Goal: Complete application form: Complete application form

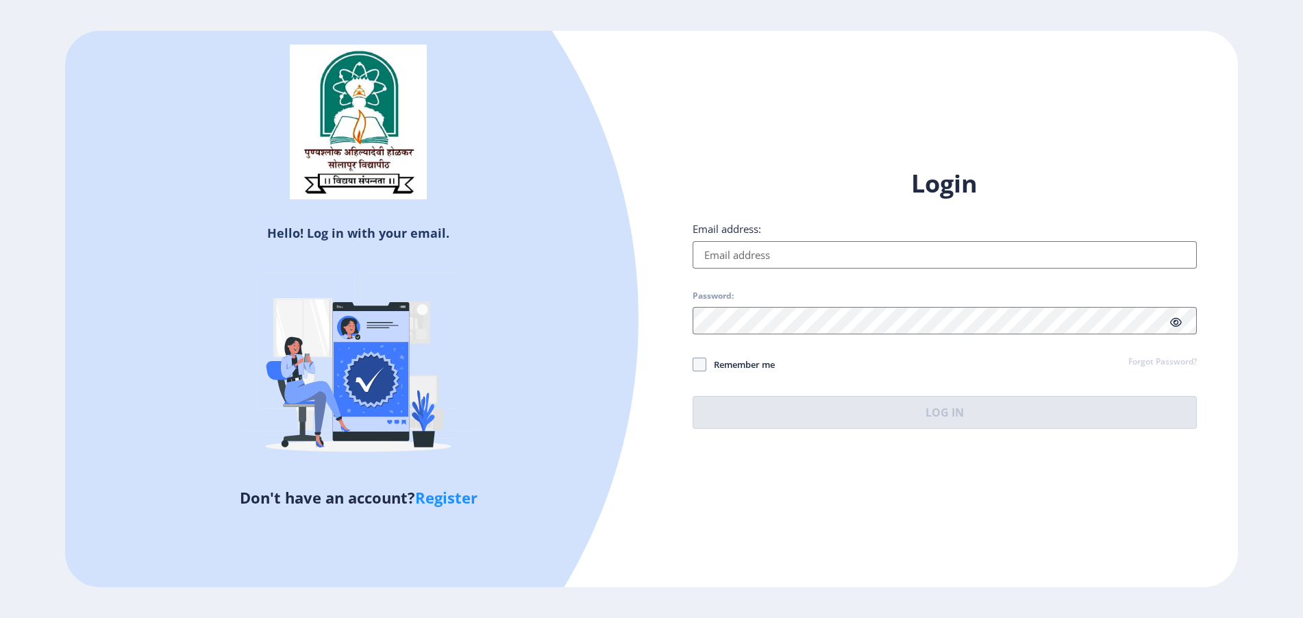
click at [734, 265] on input "Email address:" at bounding box center [944, 254] width 504 height 27
paste input "[EMAIL_ADDRESS][DOMAIN_NAME]"
type input "[EMAIL_ADDRESS][DOMAIN_NAME]"
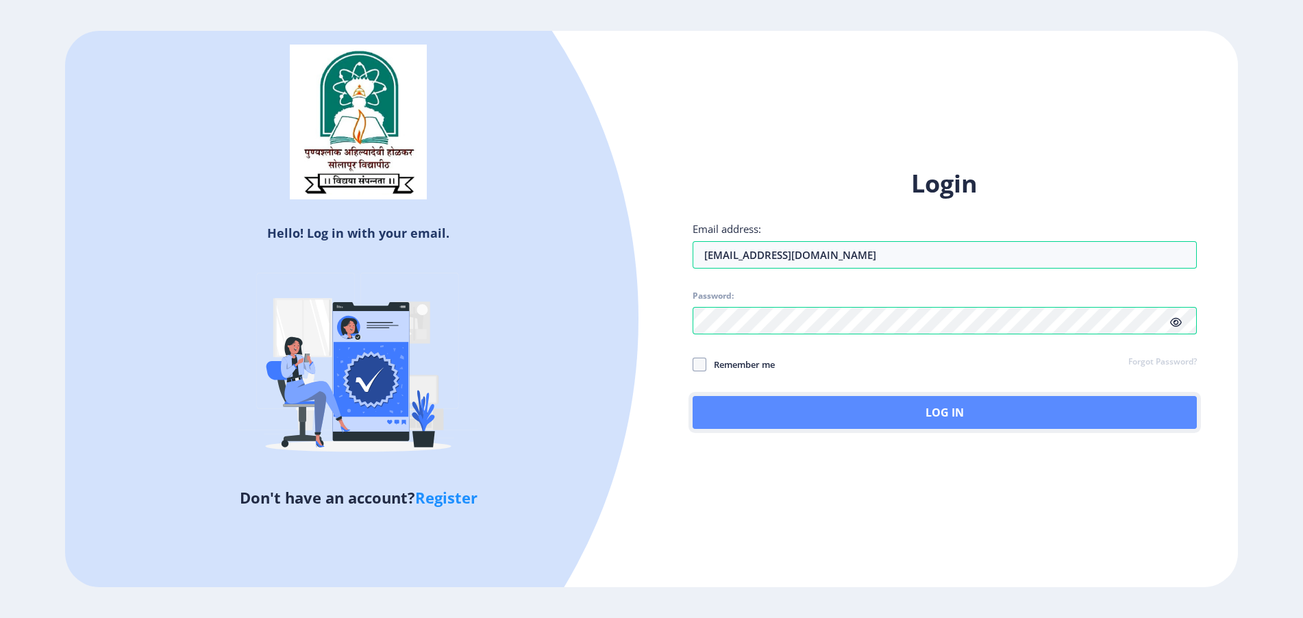
click at [996, 410] on button "Log In" at bounding box center [944, 412] width 504 height 33
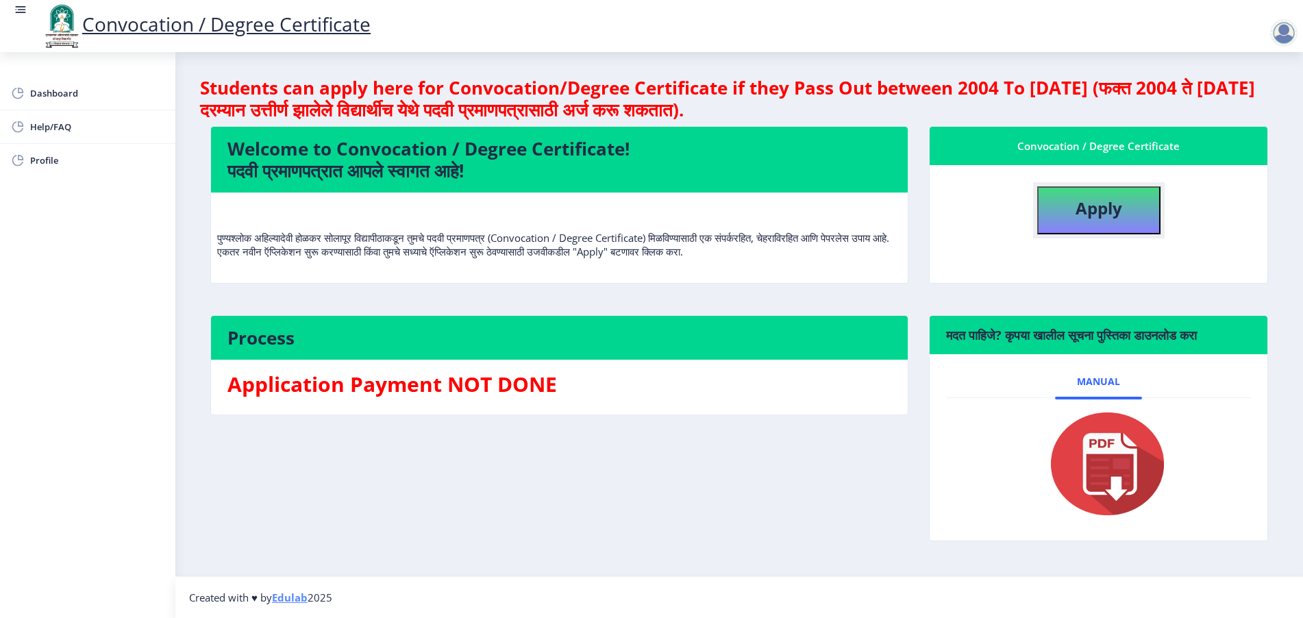
click at [1138, 218] on button "Apply" at bounding box center [1098, 210] width 123 height 48
select select
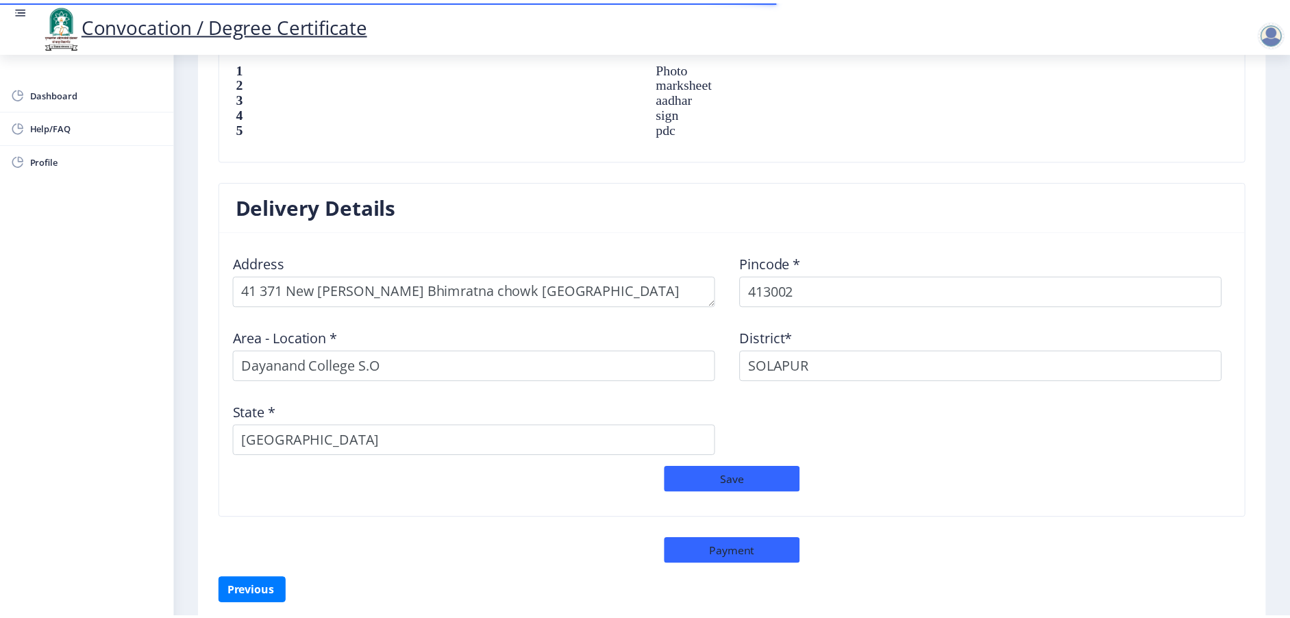
scroll to position [1034, 0]
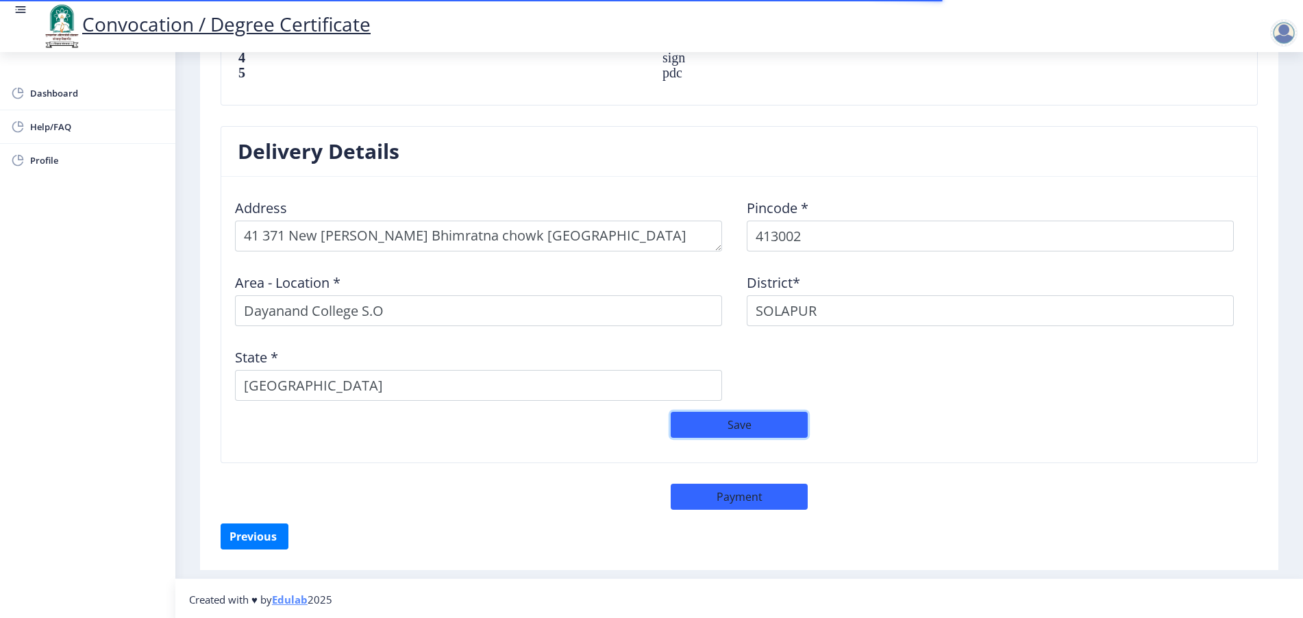
click at [729, 426] on button "Save" at bounding box center [739, 425] width 137 height 26
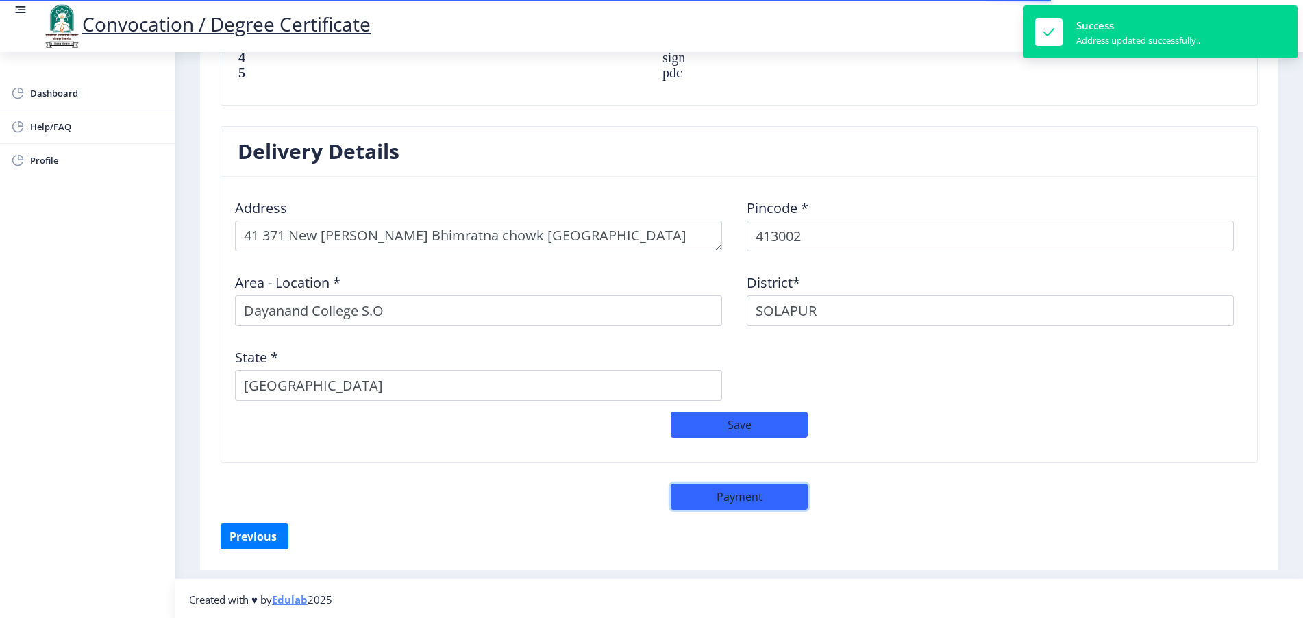
click at [734, 503] on button "Payment" at bounding box center [739, 497] width 137 height 26
select select "sealed"
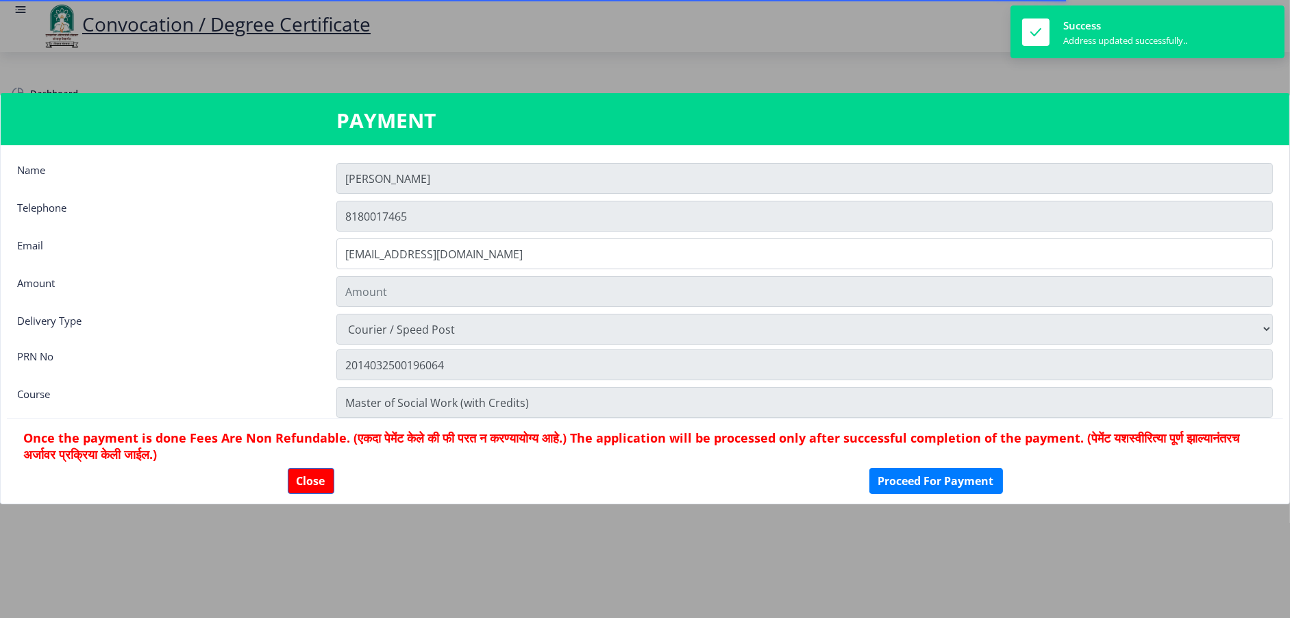
type input "2885"
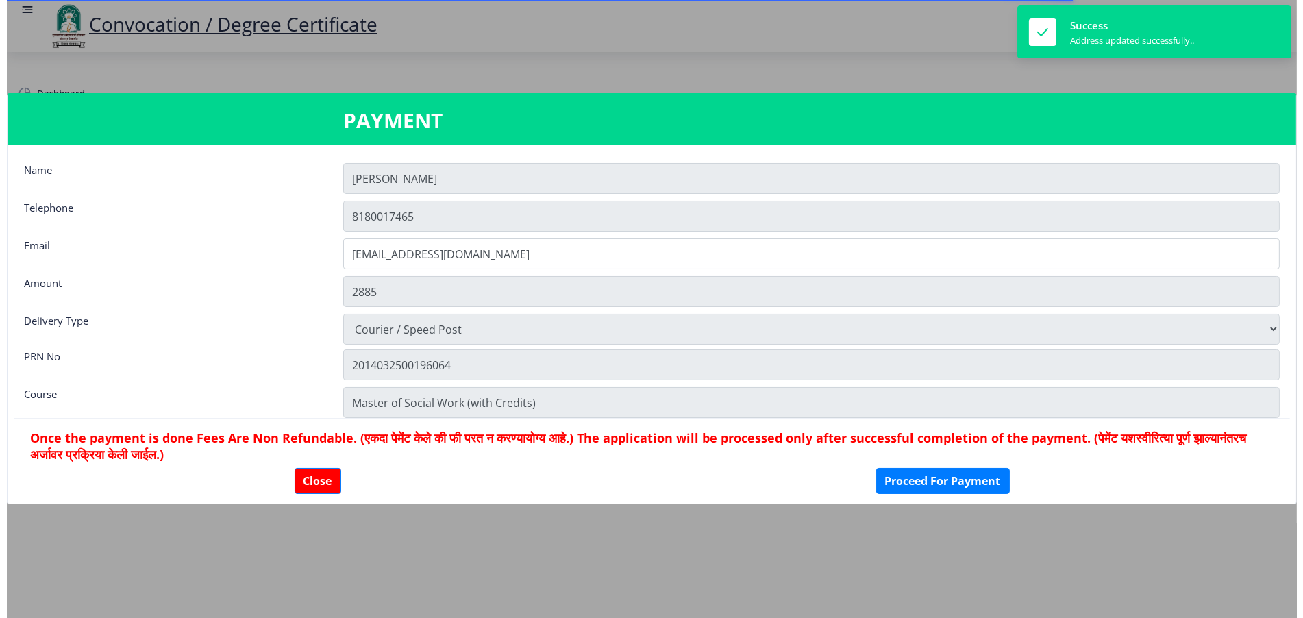
scroll to position [1034, 0]
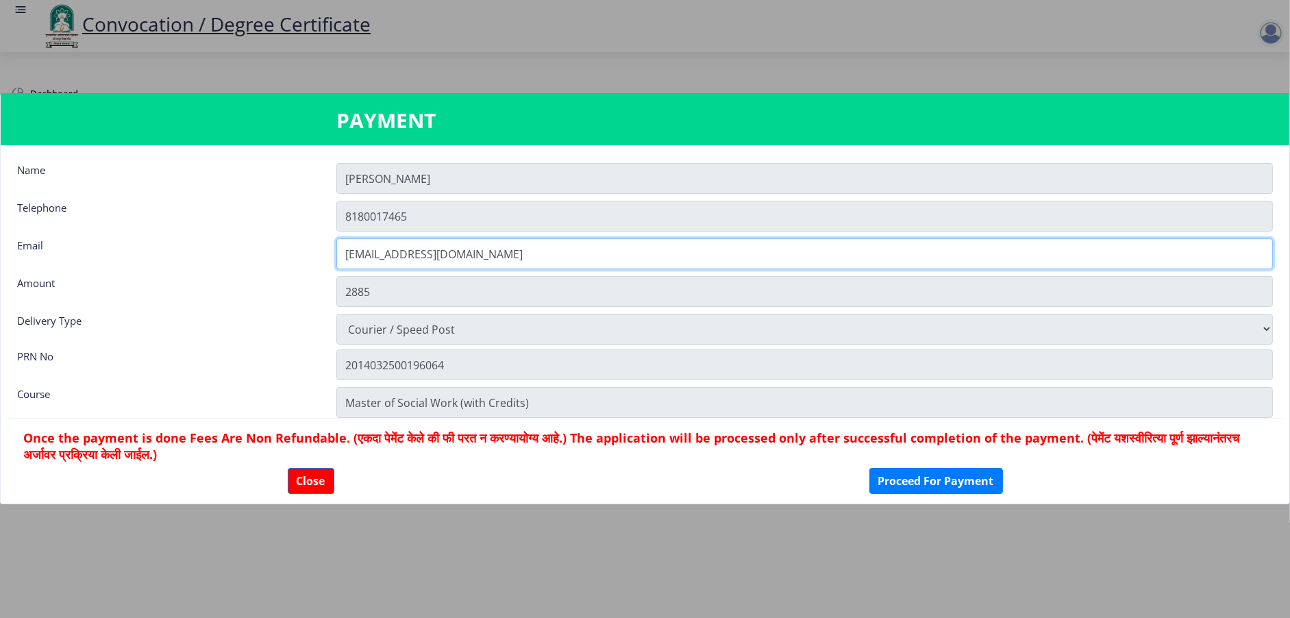
click at [405, 247] on input "[EMAIL_ADDRESS][DOMAIN_NAME]" at bounding box center [804, 253] width 936 height 31
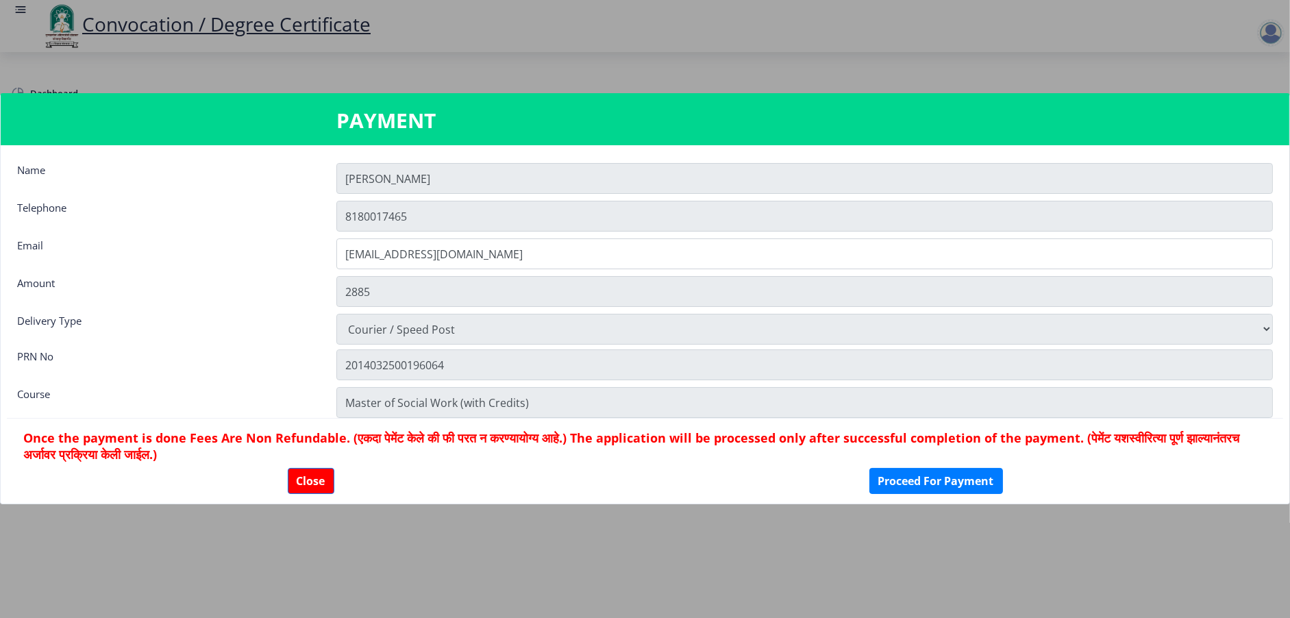
click at [334, 603] on div at bounding box center [645, 309] width 1290 height 618
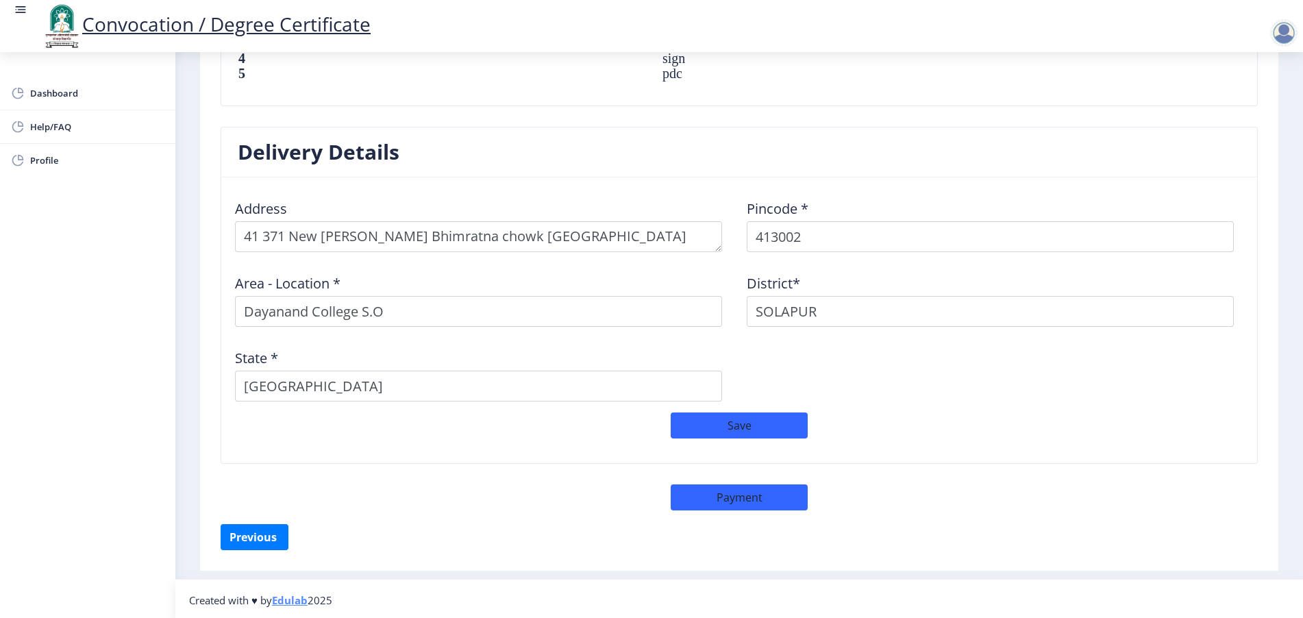
click at [1275, 25] on div at bounding box center [1283, 32] width 27 height 27
click at [1234, 106] on span "Log out" at bounding box center [1248, 107] width 88 height 16
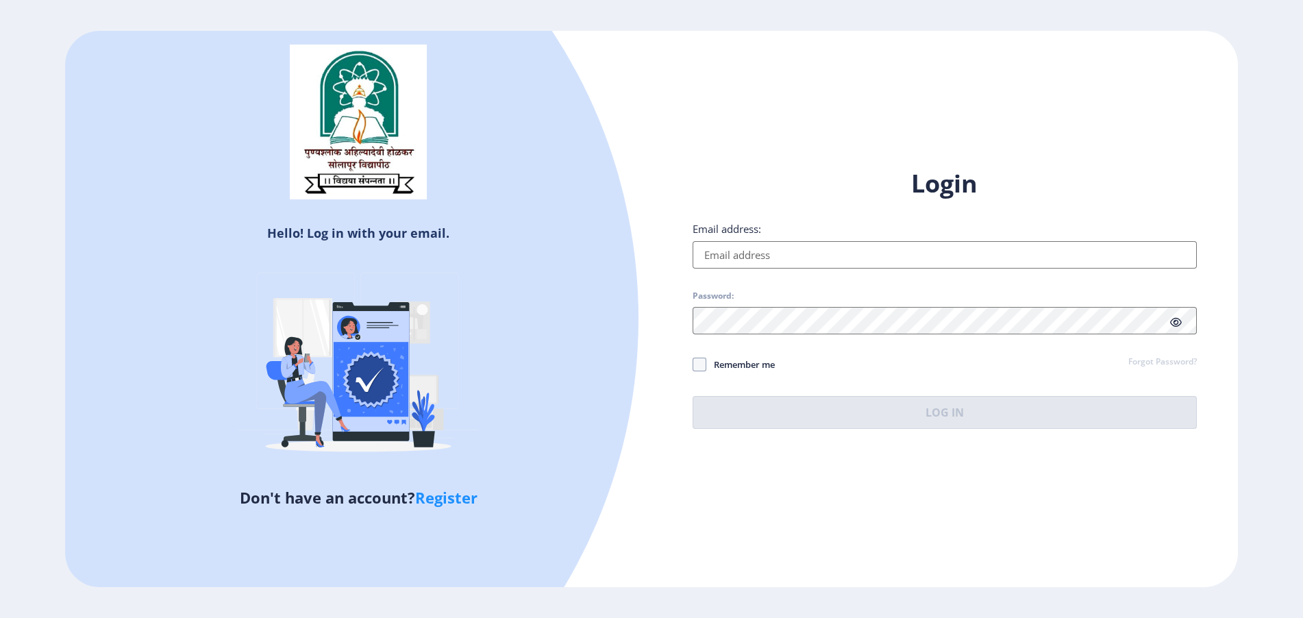
click at [735, 254] on input "Email address:" at bounding box center [944, 254] width 504 height 27
paste input "[EMAIL_ADDRESS][DOMAIN_NAME]"
type input "[EMAIL_ADDRESS][DOMAIN_NAME]"
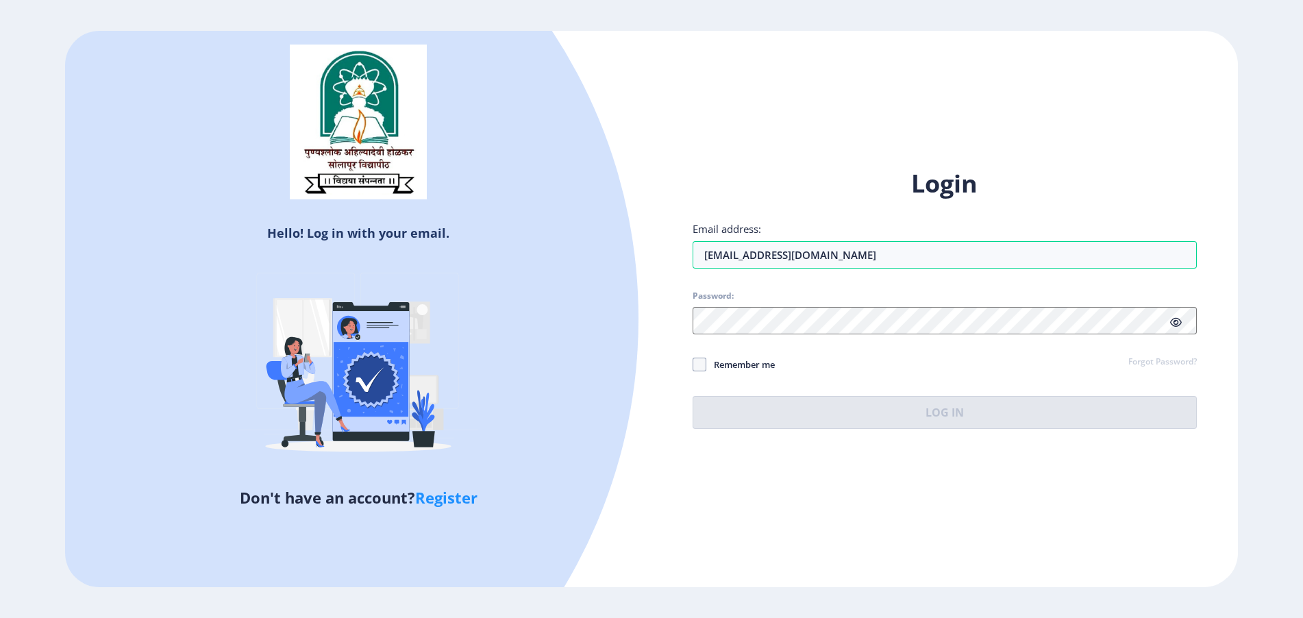
click at [1174, 323] on icon at bounding box center [1176, 322] width 12 height 10
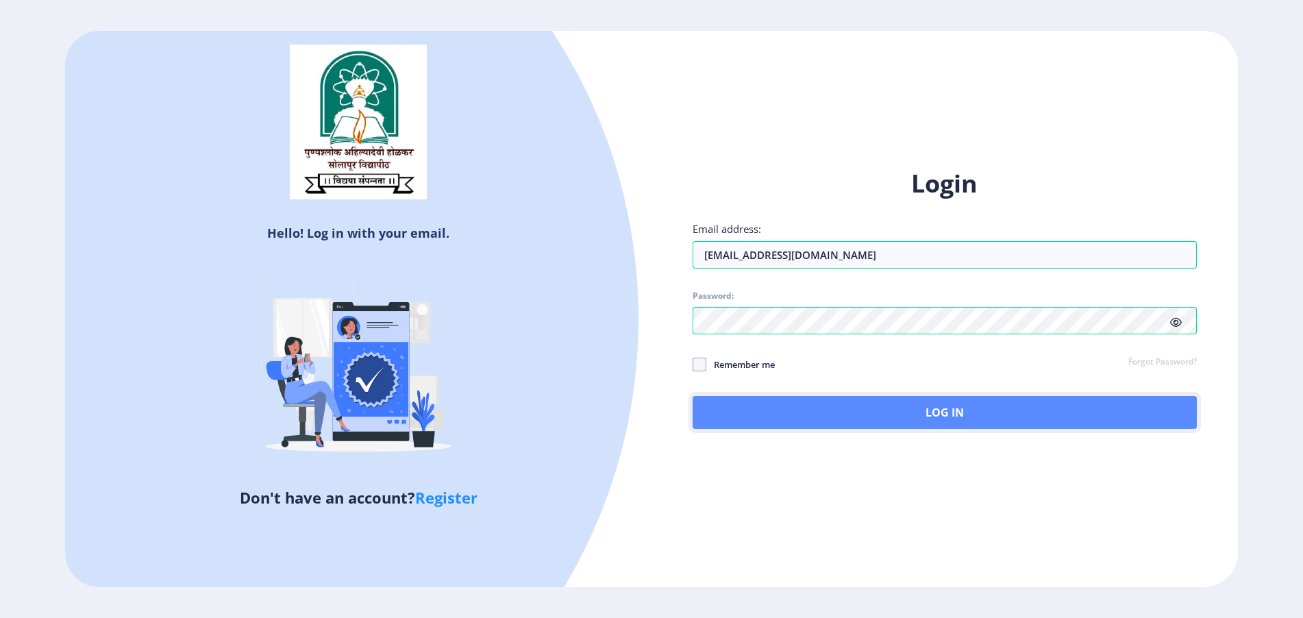
click at [1008, 416] on button "Log In" at bounding box center [944, 412] width 504 height 33
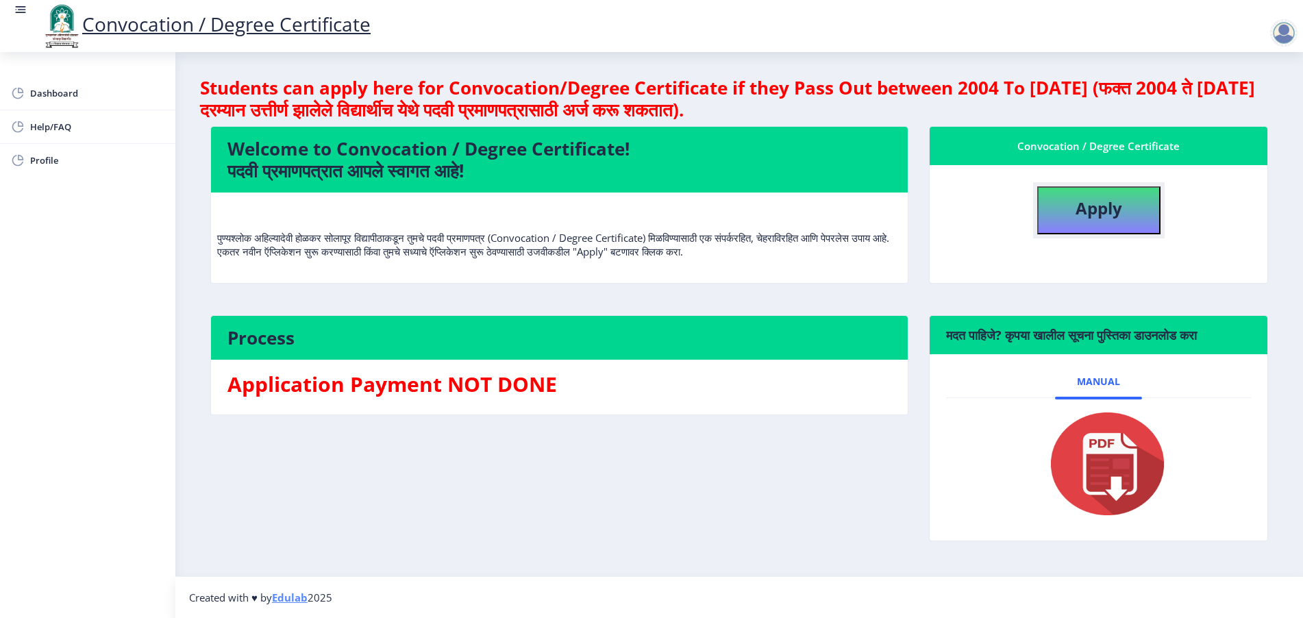
click at [1068, 220] on button "Apply" at bounding box center [1098, 210] width 123 height 48
select select
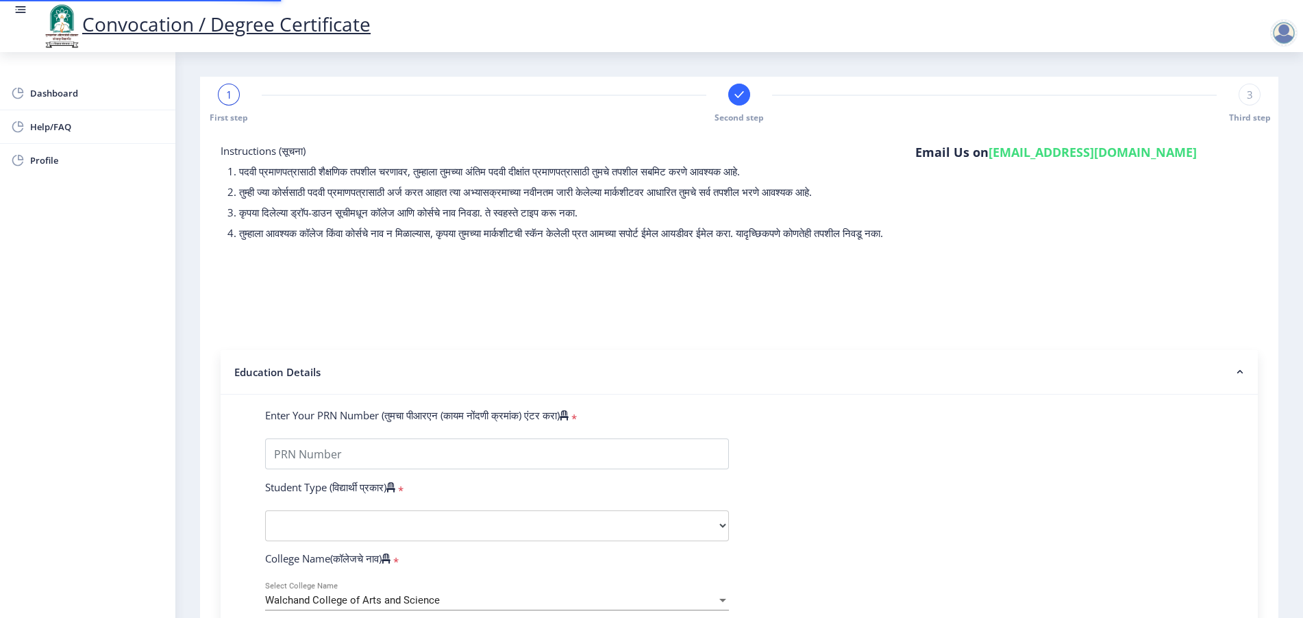
type input "2014032500196064"
select select "Regular"
select select "2018"
select select "March"
select select "Grade B+"
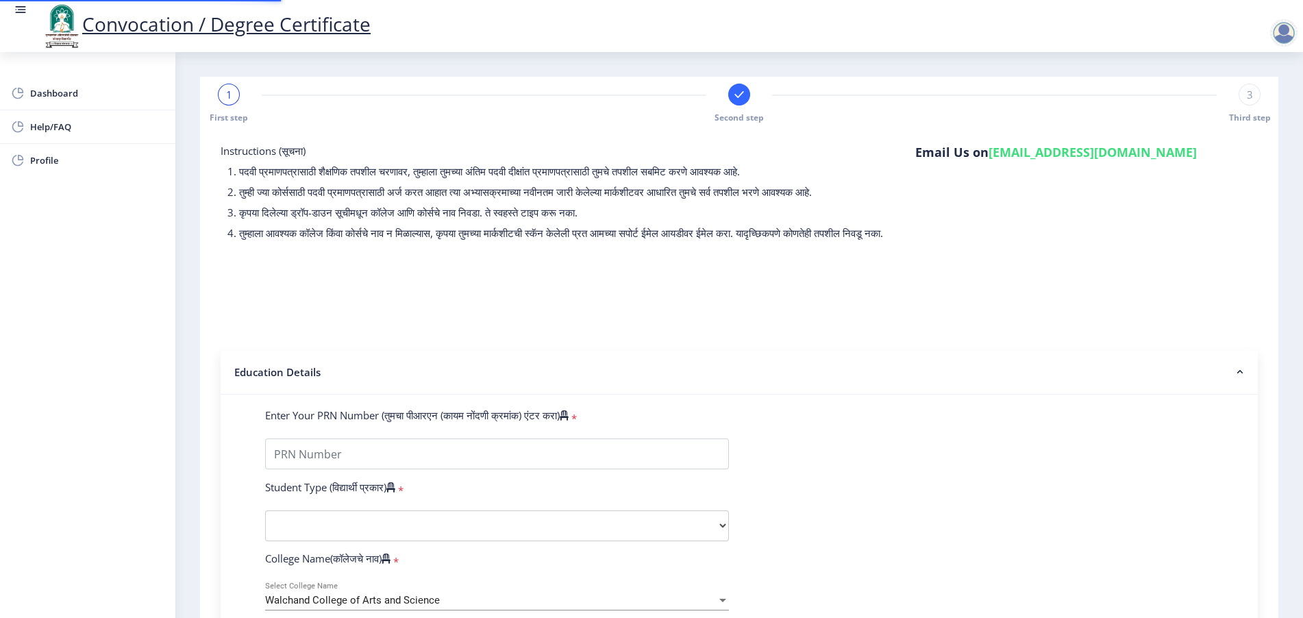
type input "269338"
type input "[PERSON_NAME] [PERSON_NAME]"
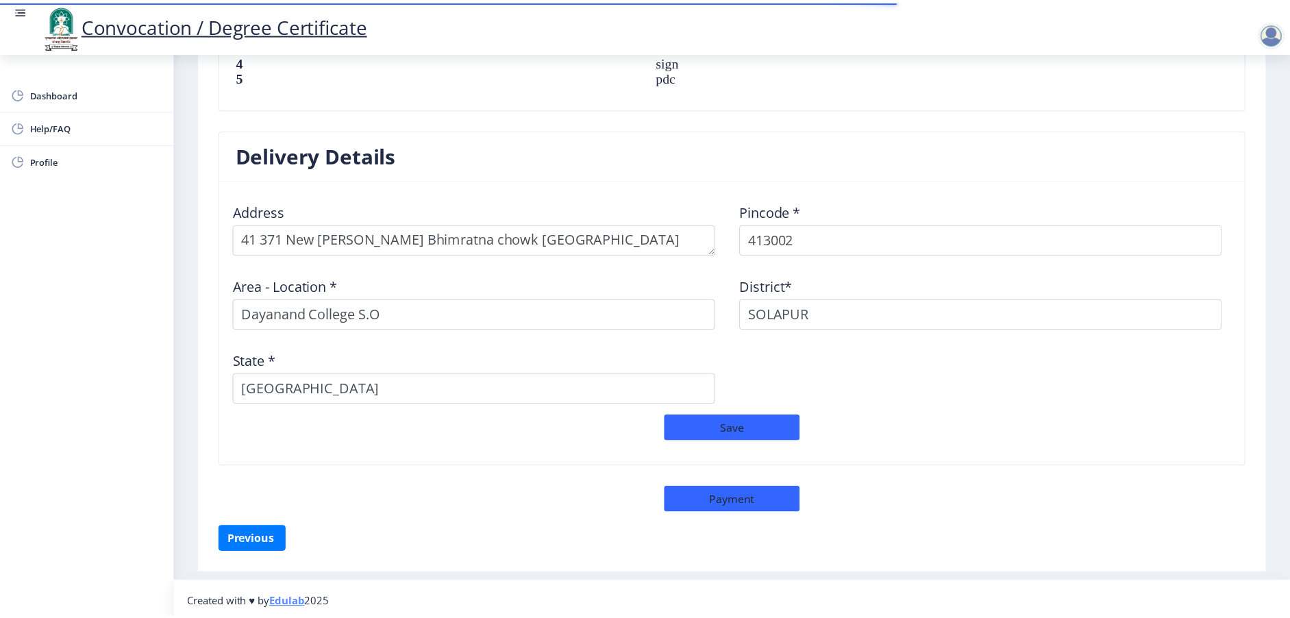
scroll to position [1034, 0]
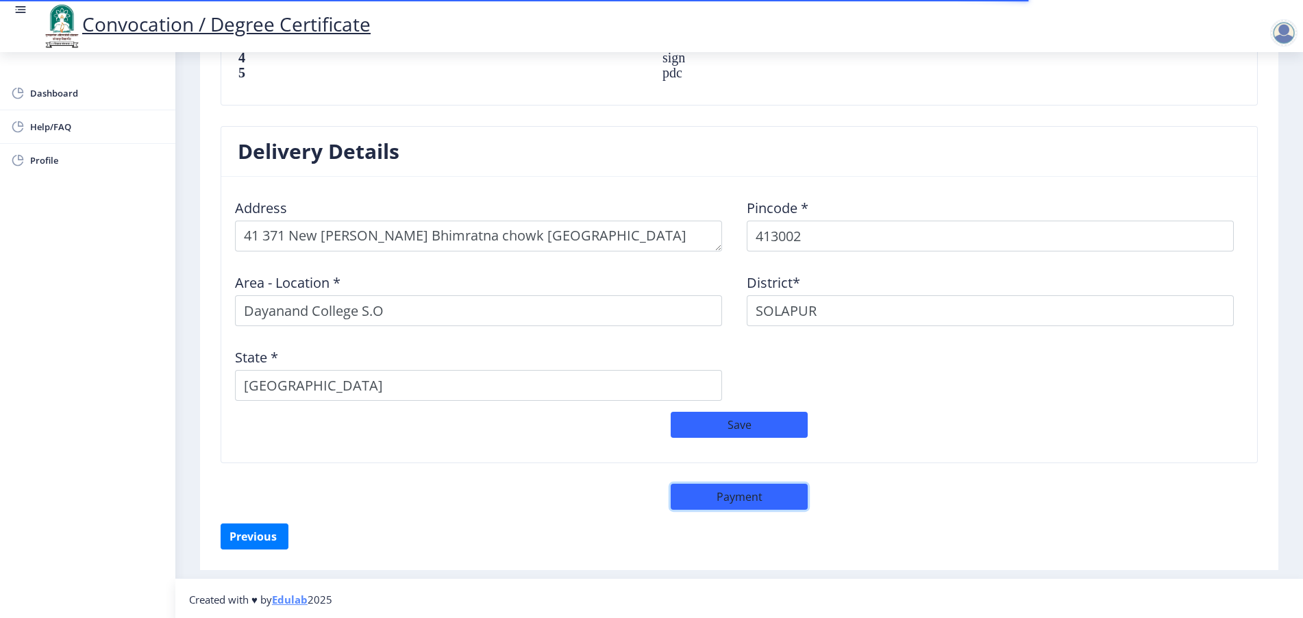
click at [718, 501] on button "Payment" at bounding box center [739, 497] width 137 height 26
select select "sealed"
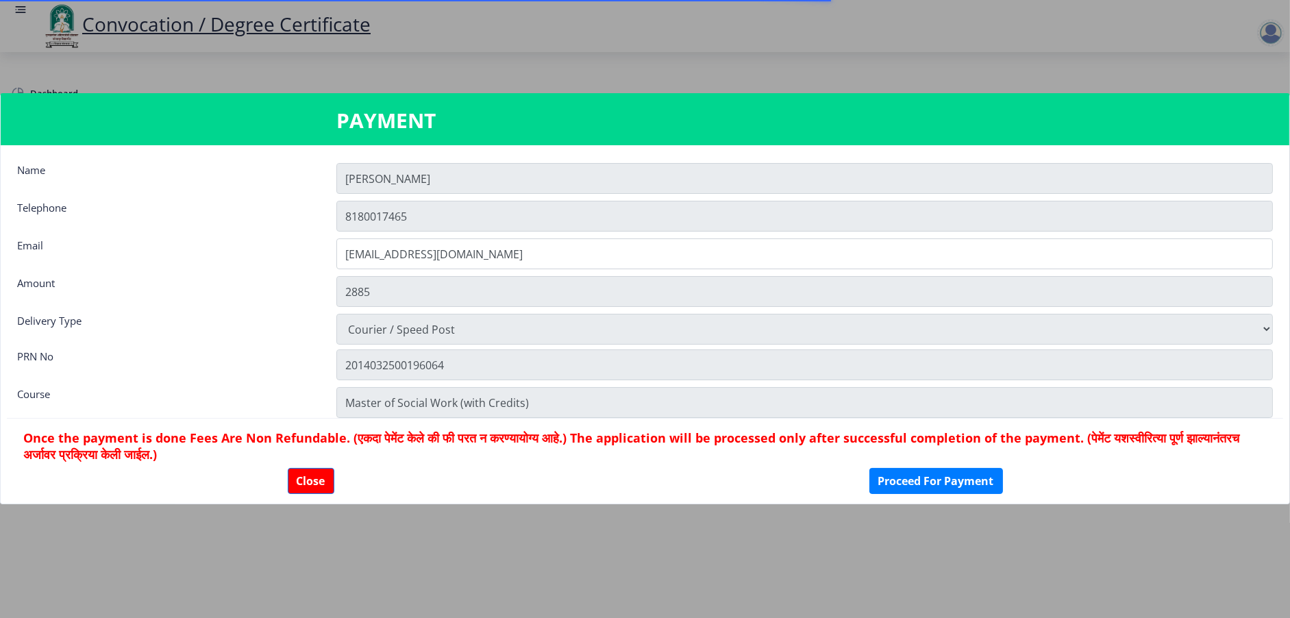
click at [365, 118] on h3 "PAYMENT" at bounding box center [645, 120] width 618 height 27
copy h3 "PAYMENT"
click at [468, 71] on div at bounding box center [645, 309] width 1290 height 618
